Goal: Information Seeking & Learning: Learn about a topic

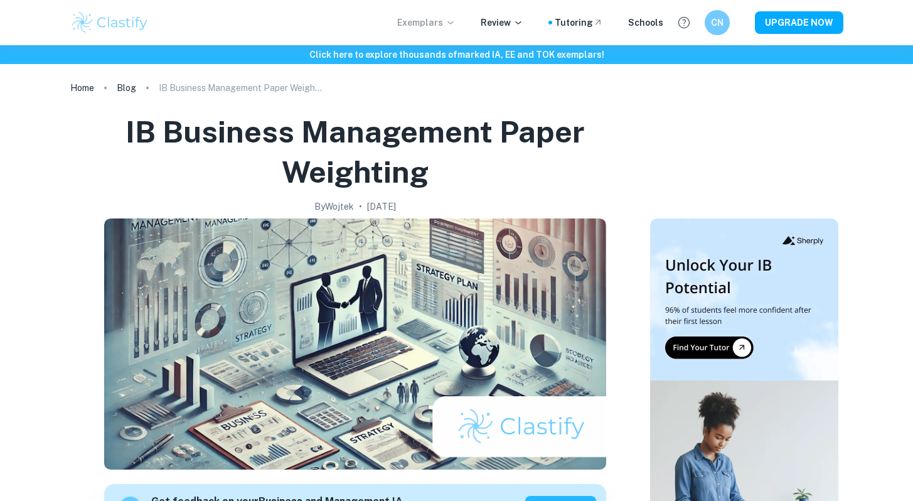
click at [452, 24] on icon at bounding box center [450, 23] width 10 height 10
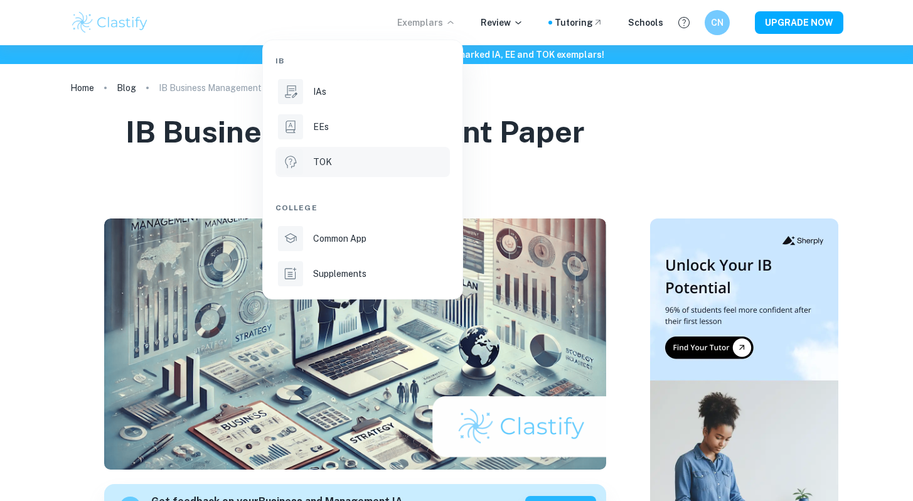
click at [383, 152] on li "TOK" at bounding box center [362, 162] width 174 height 30
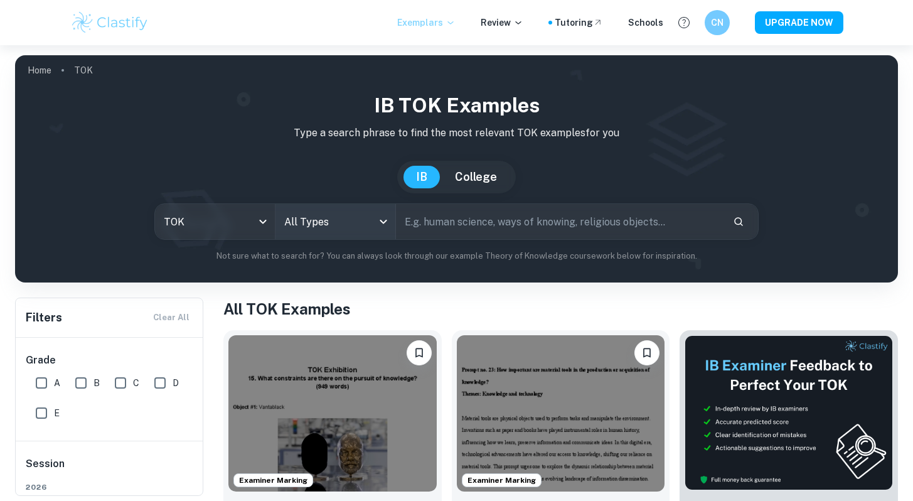
click at [330, 218] on body "We value your privacy We use cookies to enhance your browsing experience, serve…" at bounding box center [456, 295] width 913 height 501
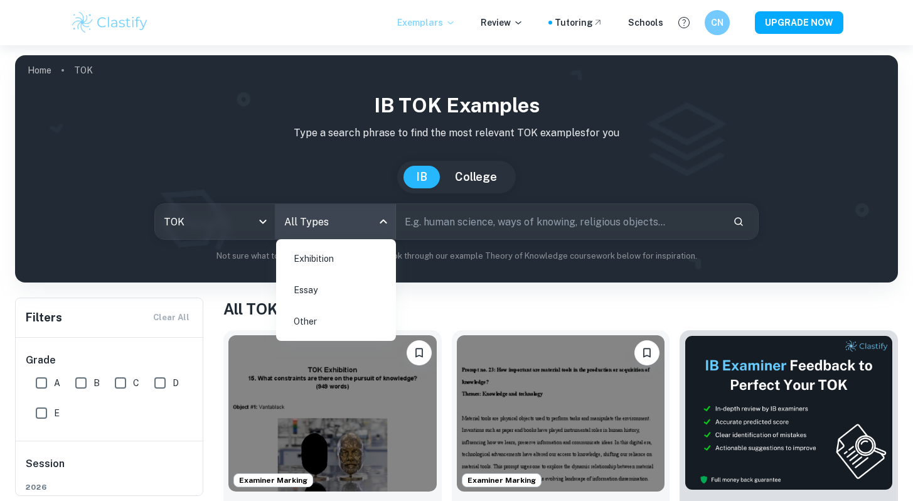
click at [326, 294] on li "Essay" at bounding box center [336, 289] width 110 height 29
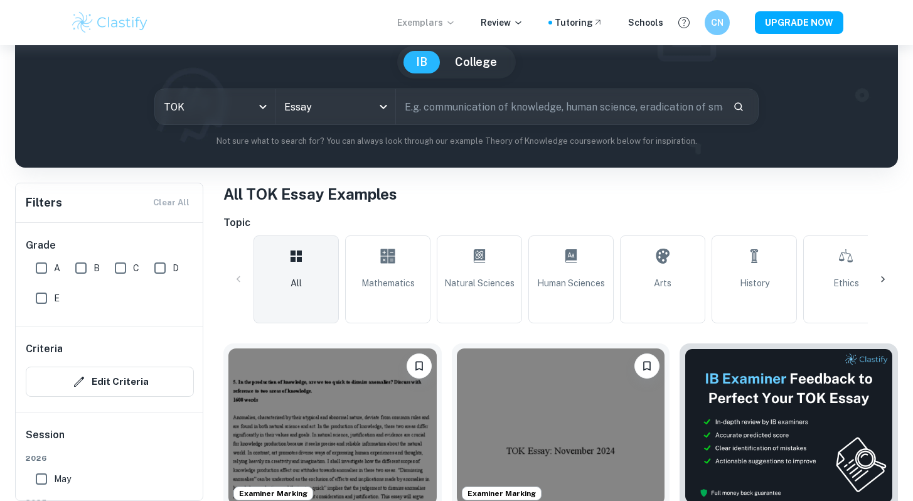
scroll to position [120, 0]
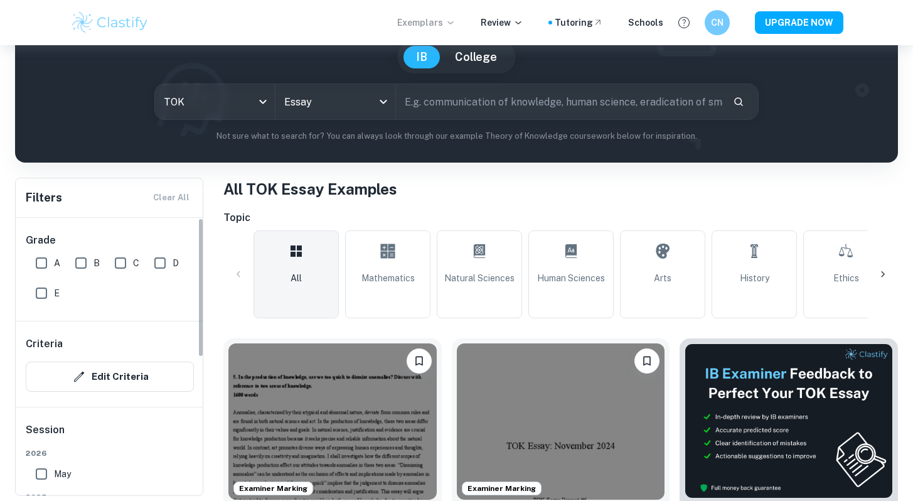
click at [37, 262] on input "A" at bounding box center [41, 262] width 25 height 25
checkbox input "true"
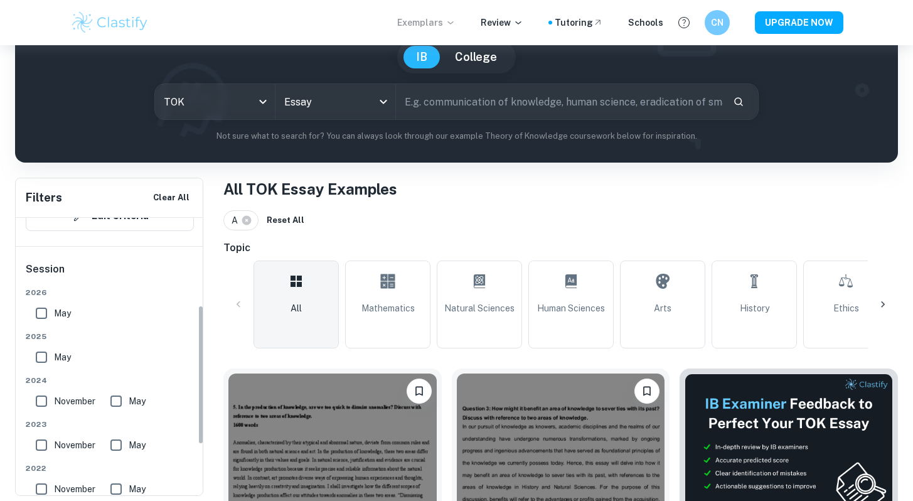
scroll to position [179, 0]
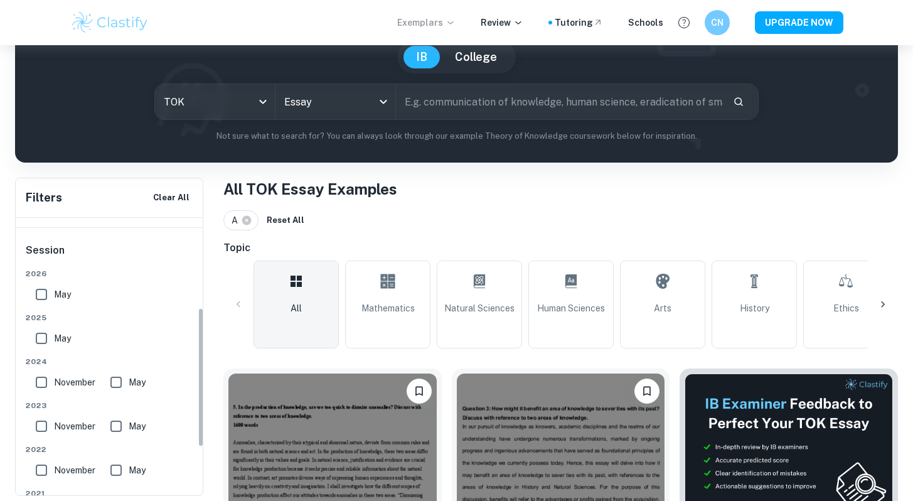
click at [46, 341] on input "May" at bounding box center [41, 338] width 25 height 25
checkbox input "true"
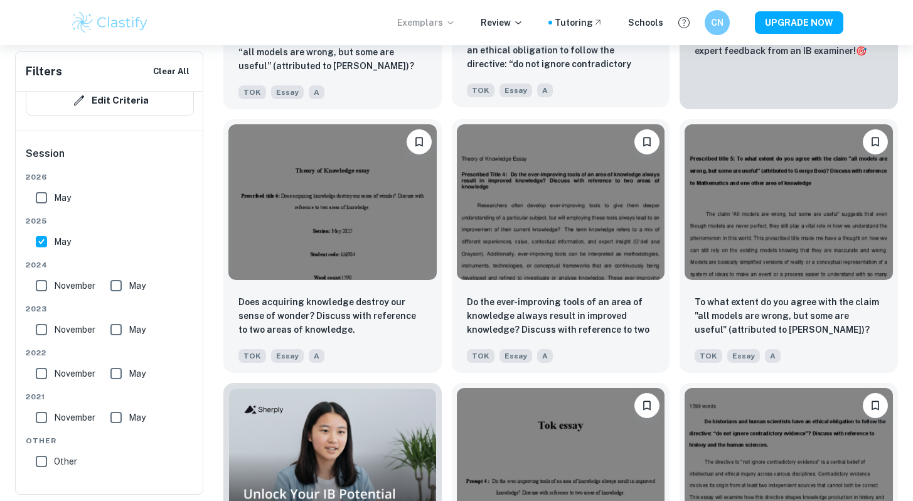
scroll to position [643, 0]
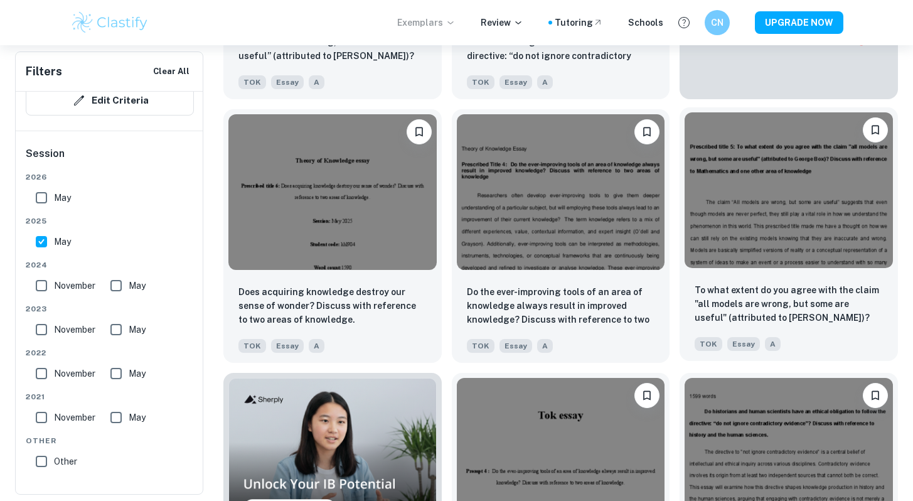
click at [788, 210] on img at bounding box center [788, 190] width 208 height 156
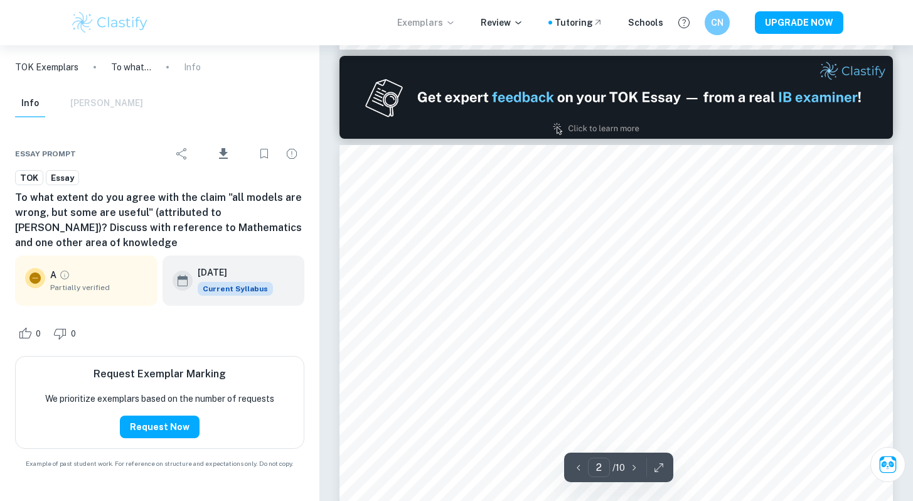
scroll to position [306, 0]
type input "1"
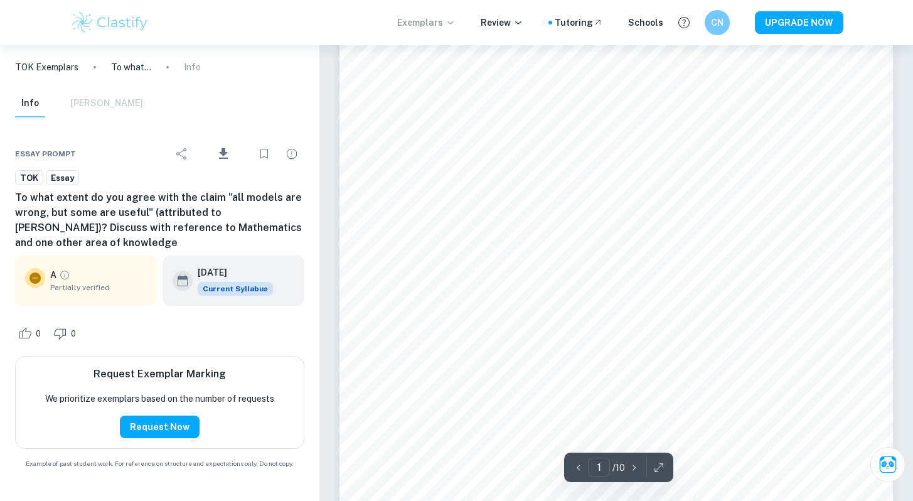
scroll to position [0, 0]
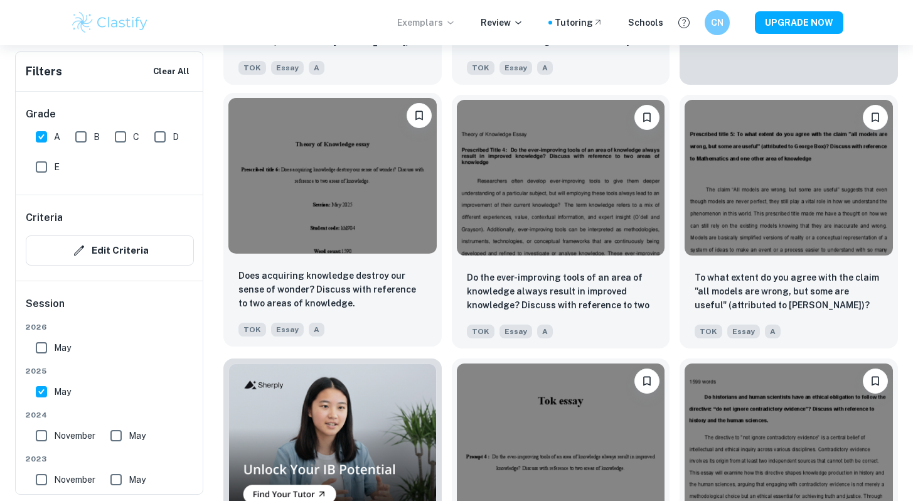
scroll to position [658, 0]
click at [252, 179] on img at bounding box center [332, 175] width 208 height 156
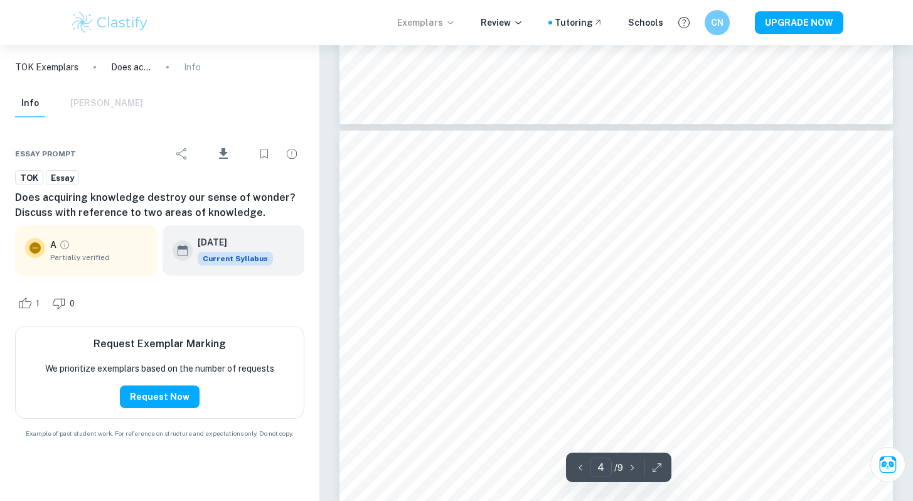
scroll to position [2270, 0]
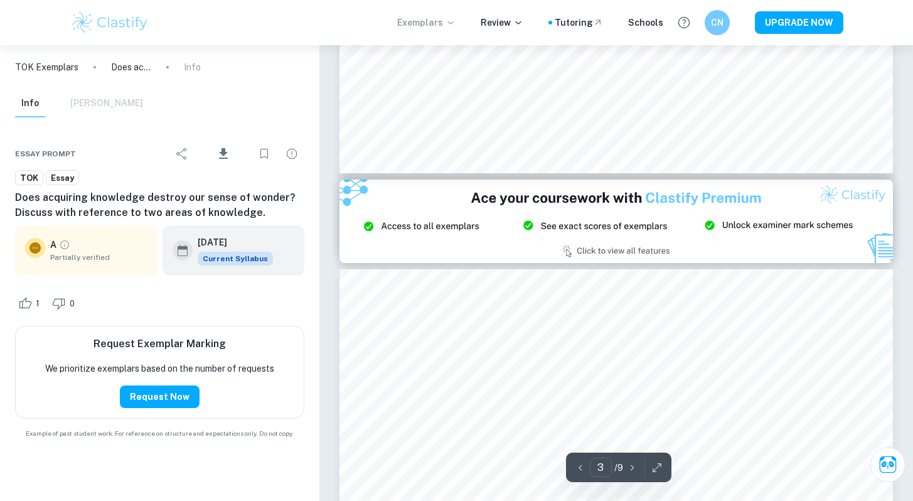
type input "2"
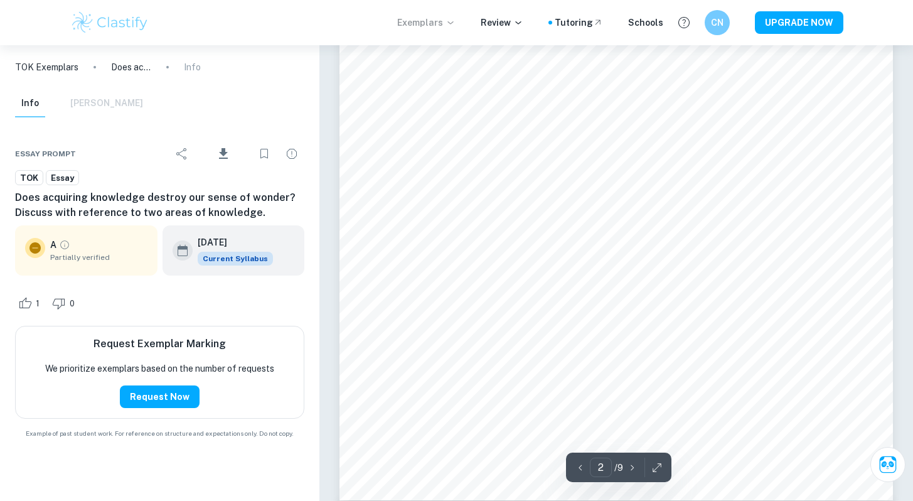
scroll to position [1053, 0]
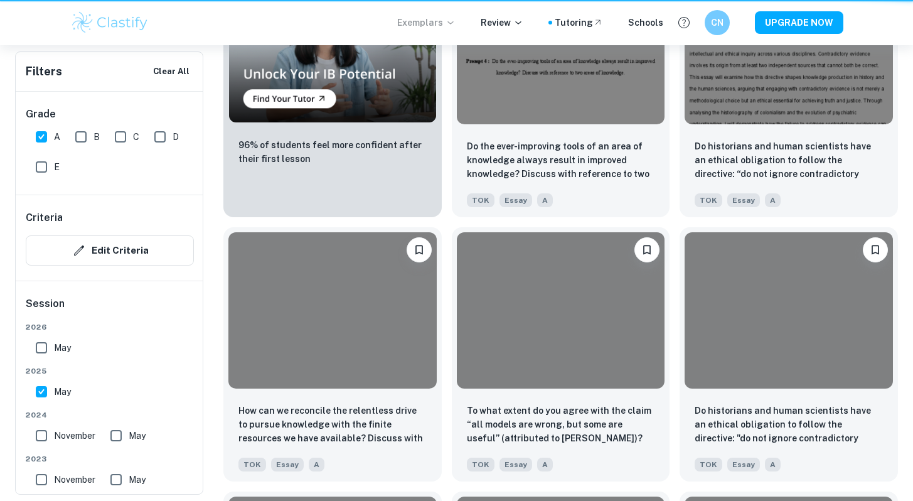
scroll to position [658, 0]
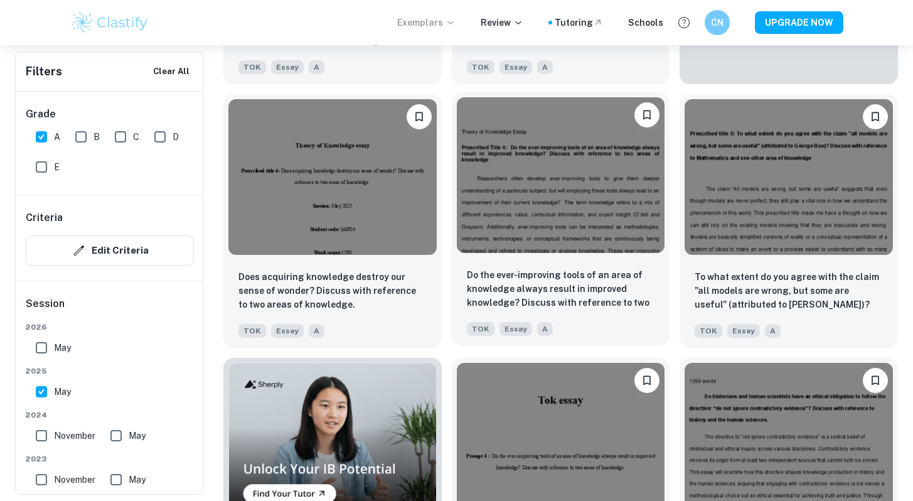
scroll to position [643, 0]
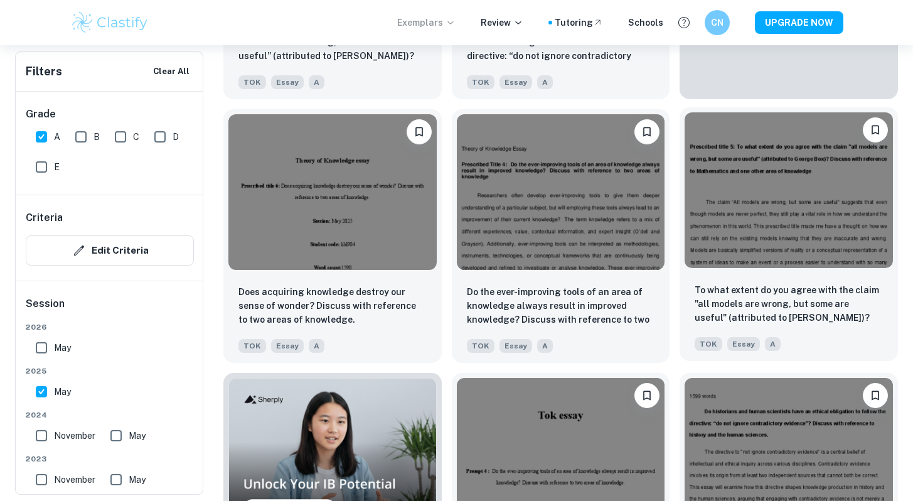
click at [741, 228] on img at bounding box center [788, 190] width 208 height 156
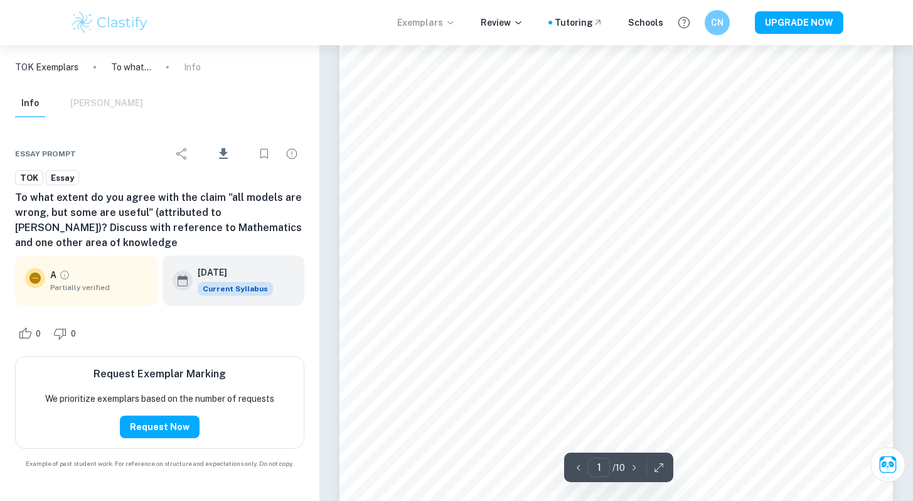
scroll to position [108, 0]
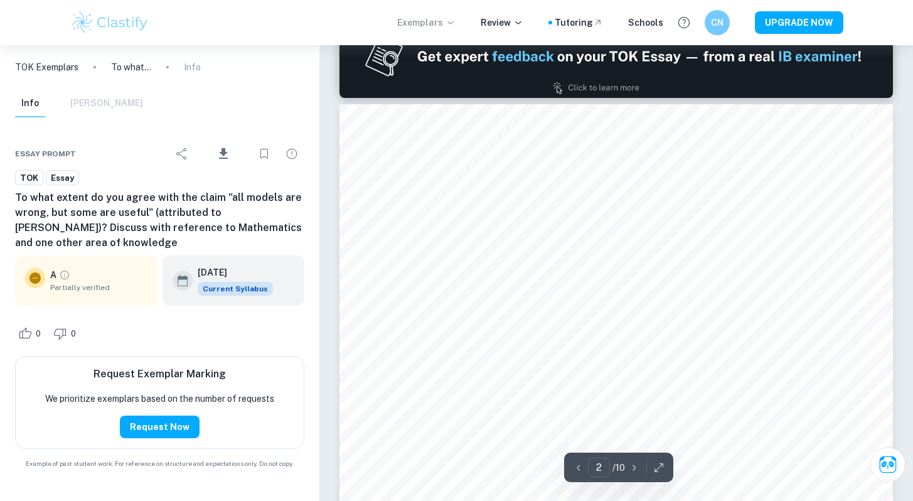
type input "1"
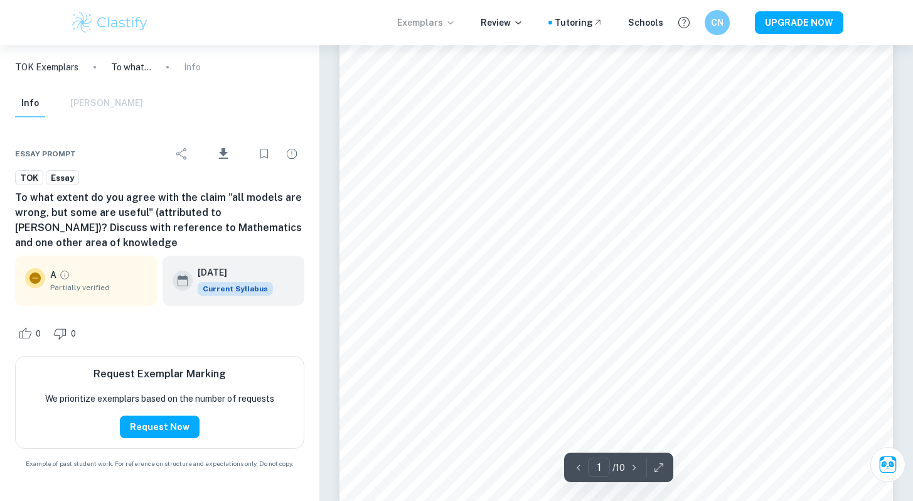
scroll to position [55, 0]
